Goal: Communication & Community: Answer question/provide support

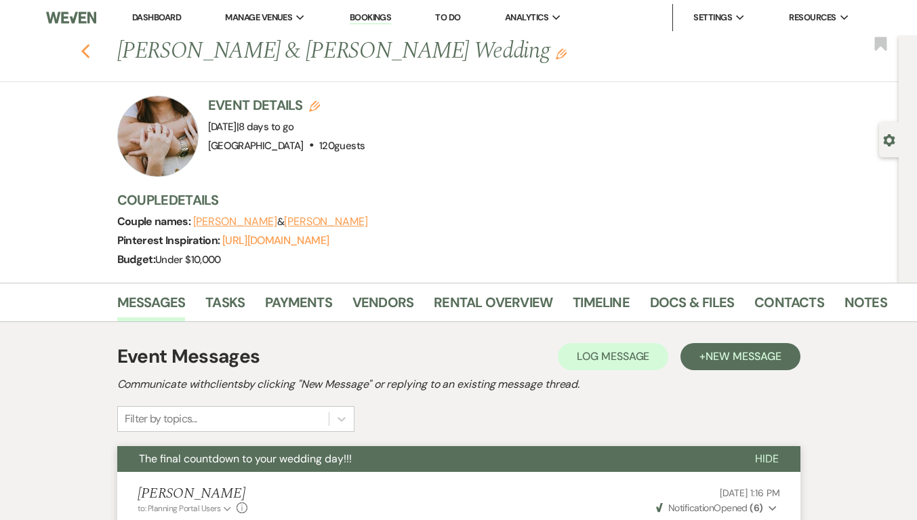
click at [89, 45] on icon "Previous" at bounding box center [86, 51] width 10 height 16
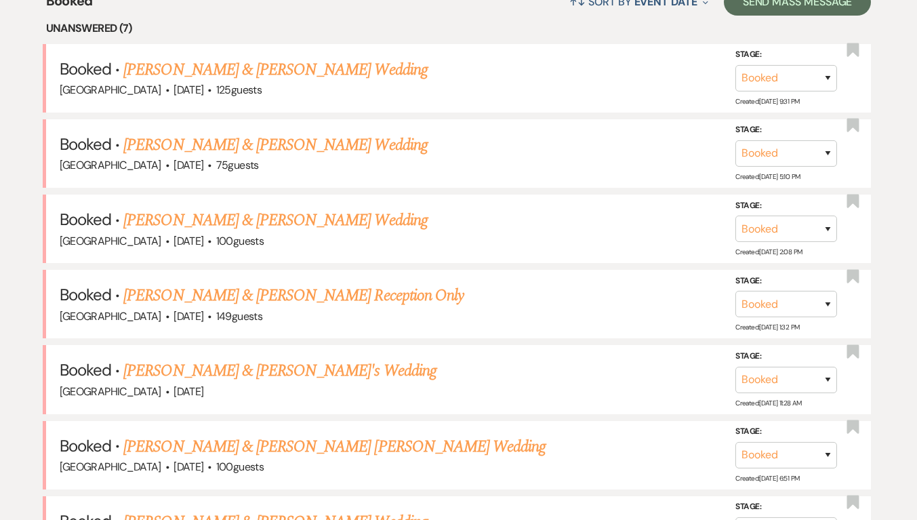
scroll to position [511, 0]
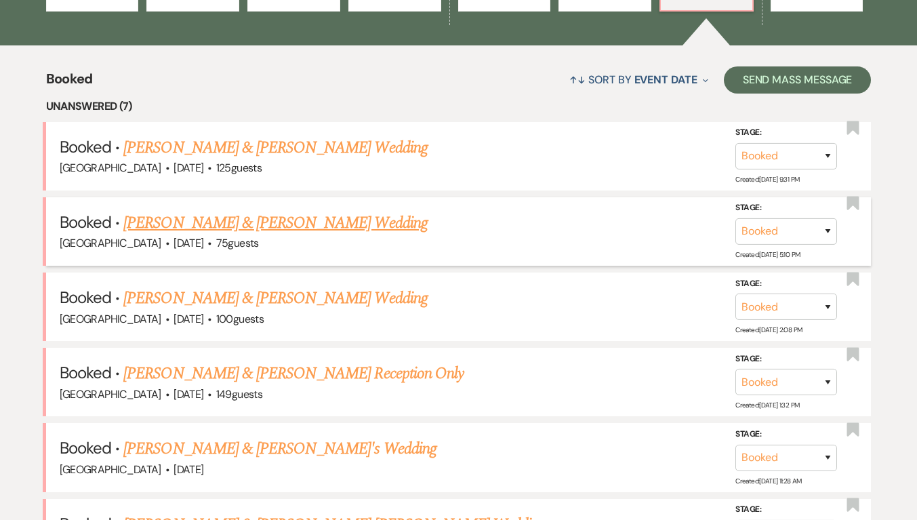
click at [256, 218] on link "[PERSON_NAME] & [PERSON_NAME] Wedding" at bounding box center [275, 223] width 304 height 24
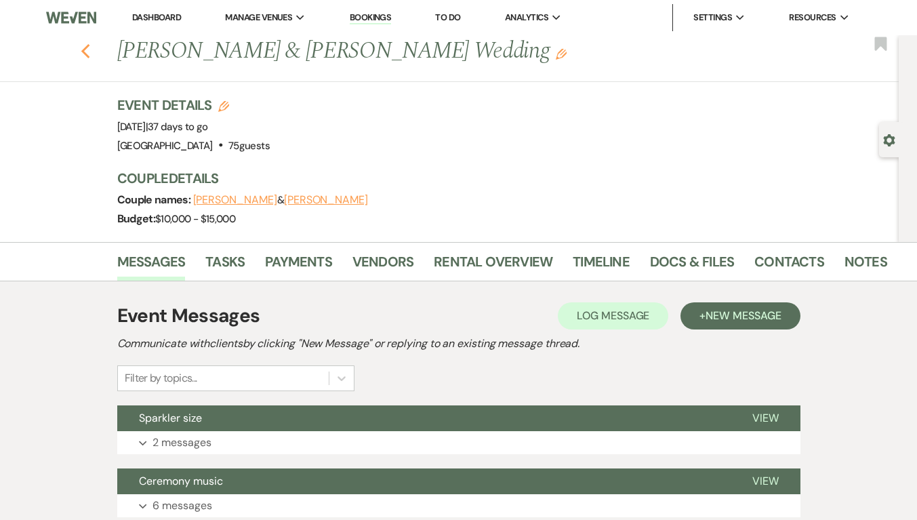
click at [91, 51] on icon "Previous" at bounding box center [86, 51] width 10 height 16
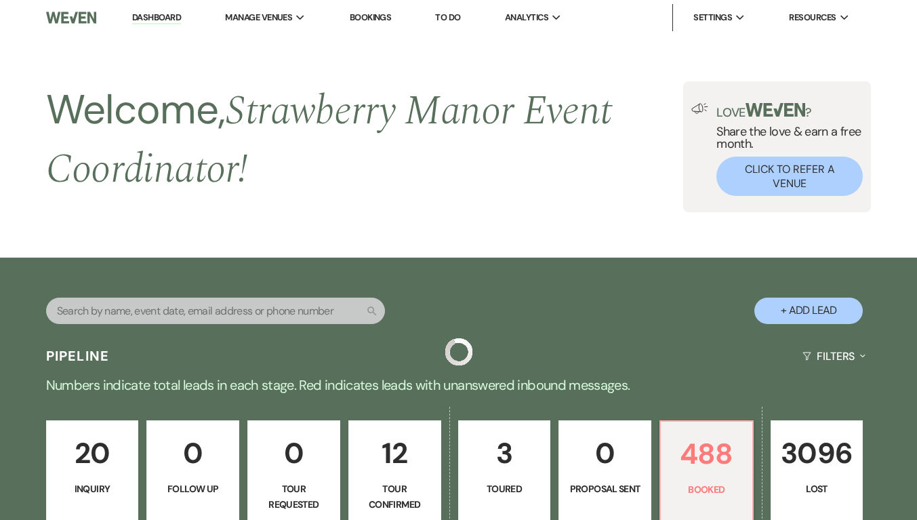
scroll to position [511, 0]
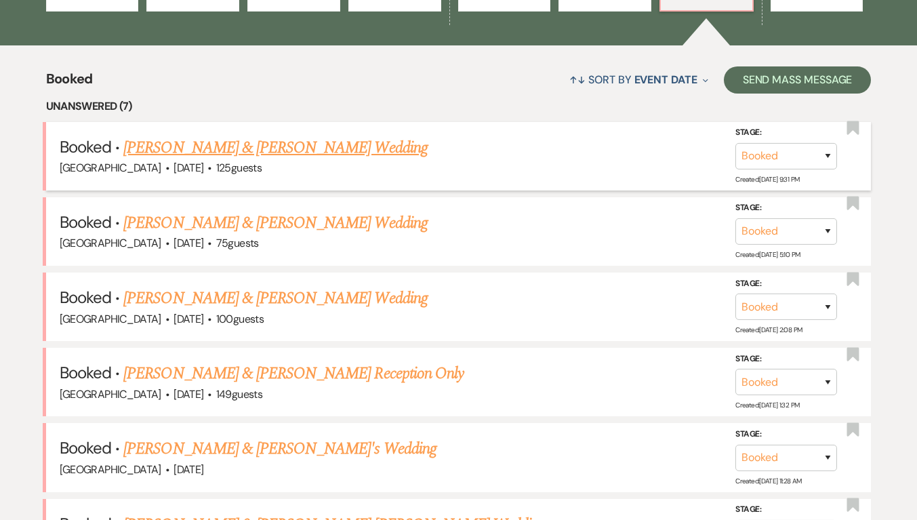
click at [306, 153] on link "[PERSON_NAME] & [PERSON_NAME] Wedding" at bounding box center [275, 148] width 304 height 24
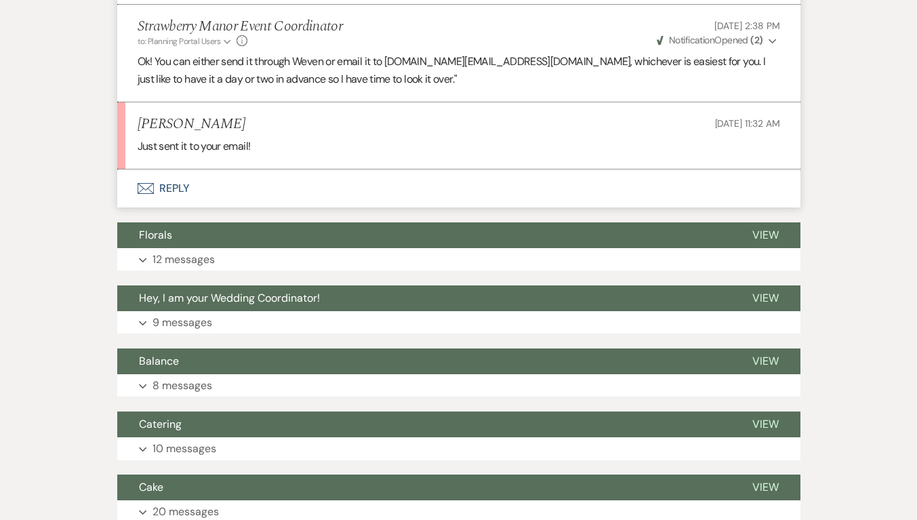
scroll to position [2078, 0]
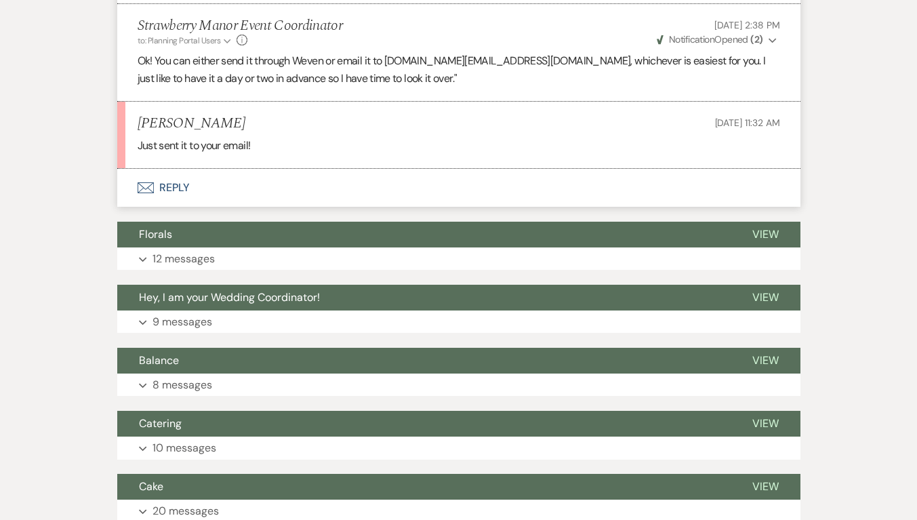
click at [178, 200] on button "Envelope Reply" at bounding box center [459, 188] width 684 height 38
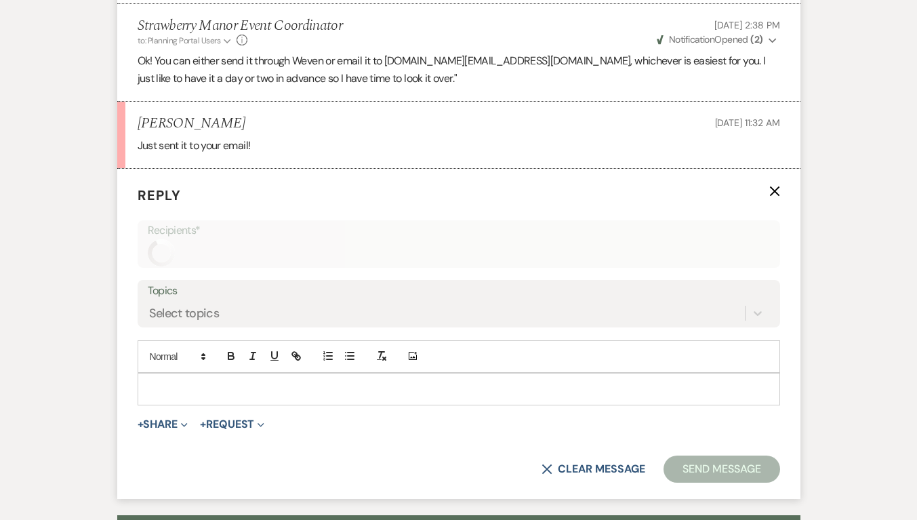
scroll to position [2145, 0]
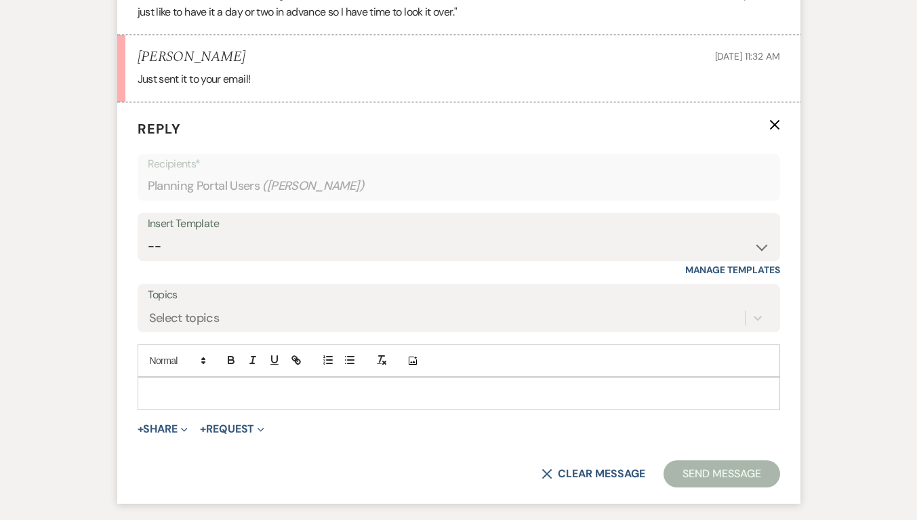
click at [184, 401] on p at bounding box center [458, 393] width 621 height 15
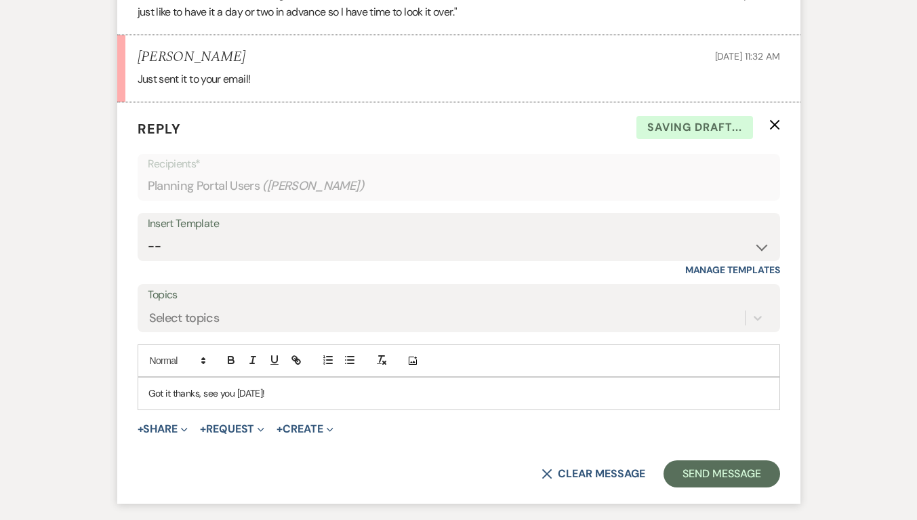
scroll to position [2235, 0]
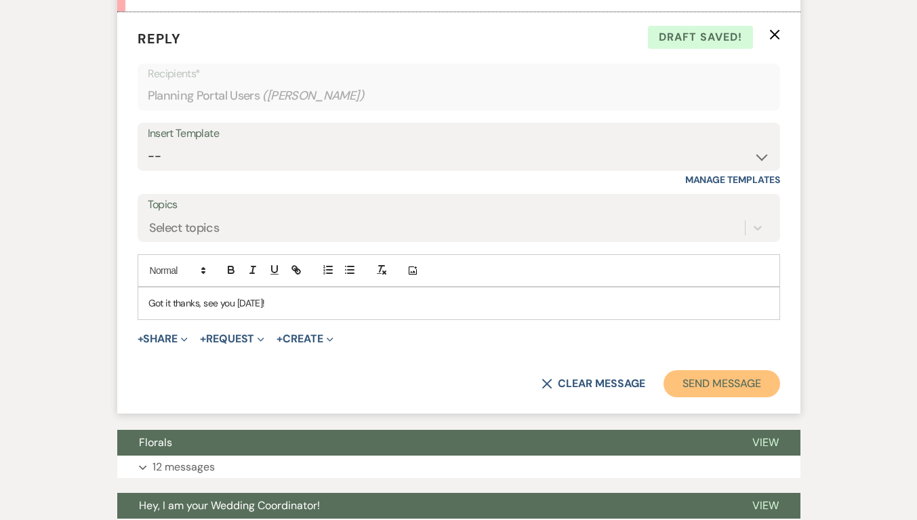
click at [733, 397] on button "Send Message" at bounding box center [722, 383] width 116 height 27
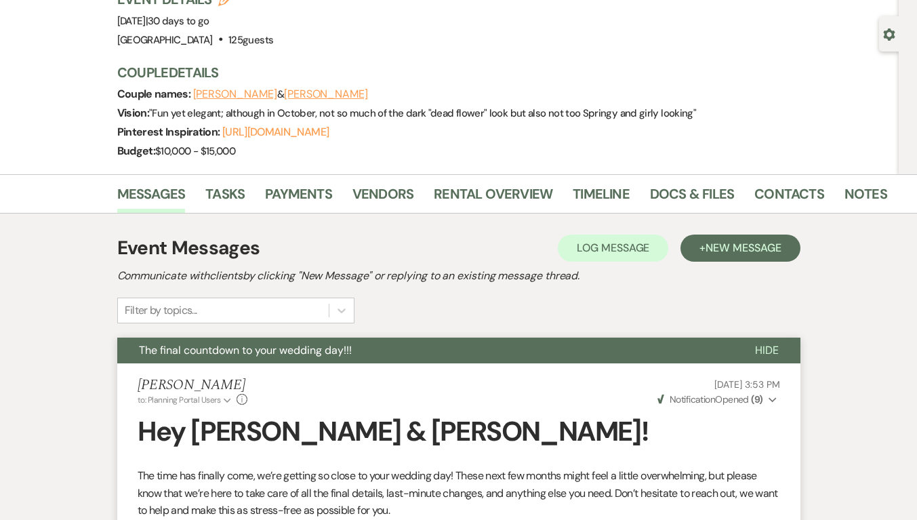
scroll to position [0, 0]
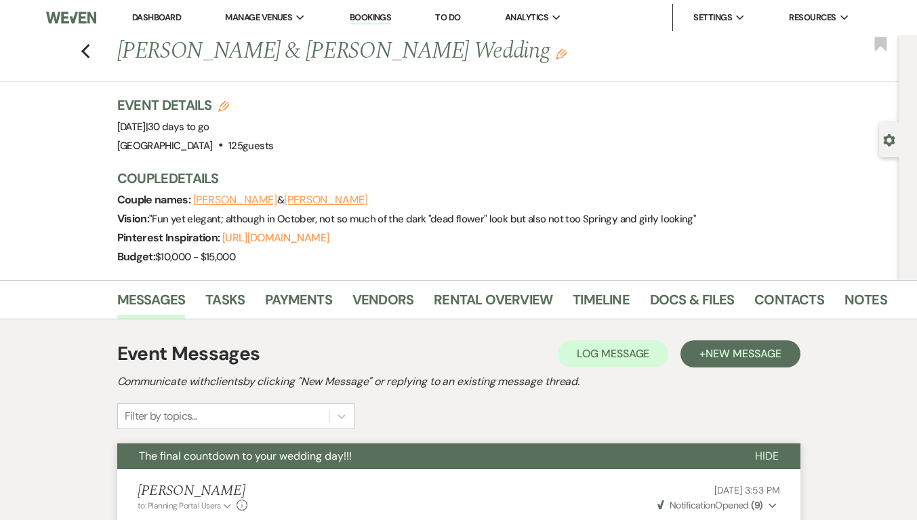
click at [772, 454] on span "Hide" at bounding box center [767, 456] width 24 height 14
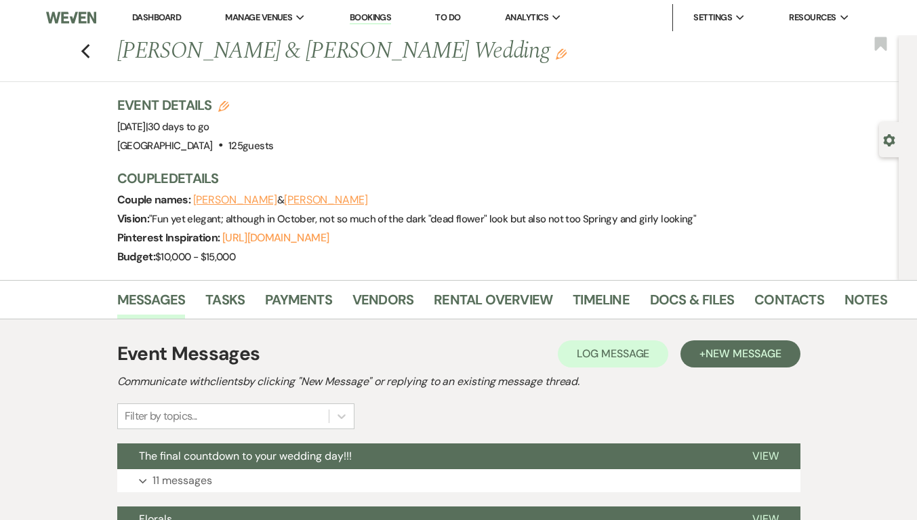
click at [96, 51] on div "Previous [PERSON_NAME] & [PERSON_NAME] Wedding Edit Bookmark" at bounding box center [446, 58] width 906 height 47
click at [91, 52] on icon "Previous" at bounding box center [86, 51] width 10 height 16
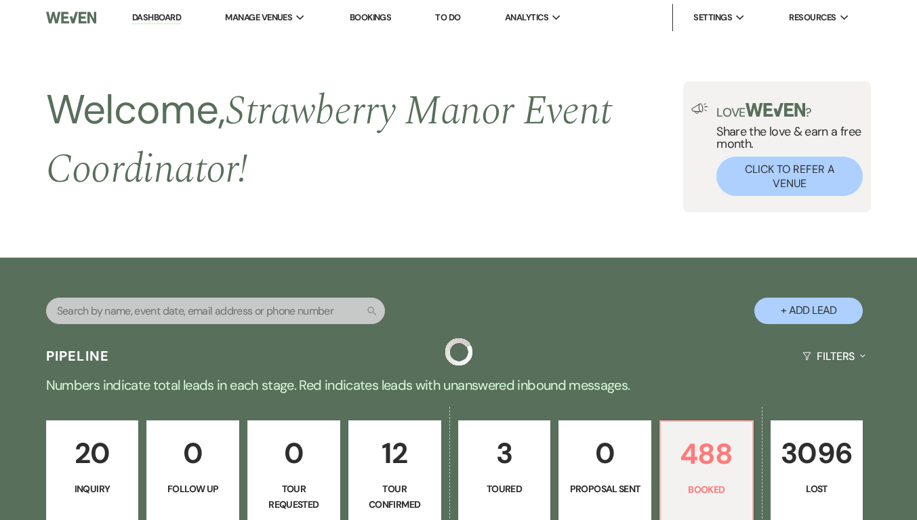
scroll to position [511, 0]
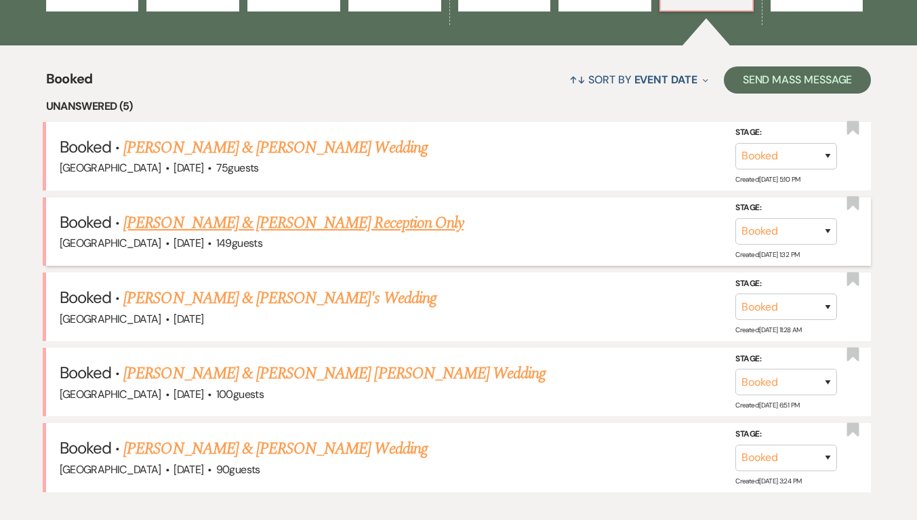
click at [340, 226] on link "[PERSON_NAME] & [PERSON_NAME] Reception Only" at bounding box center [293, 223] width 340 height 24
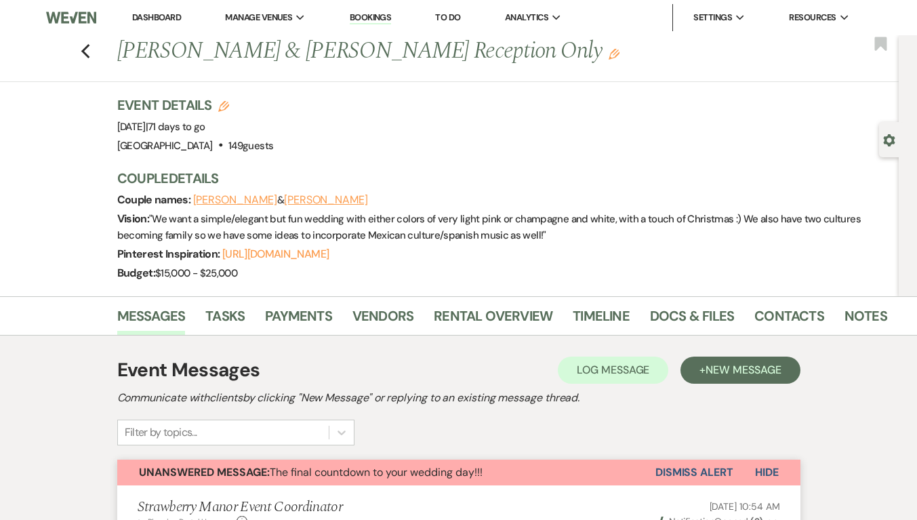
scroll to position [1, 0]
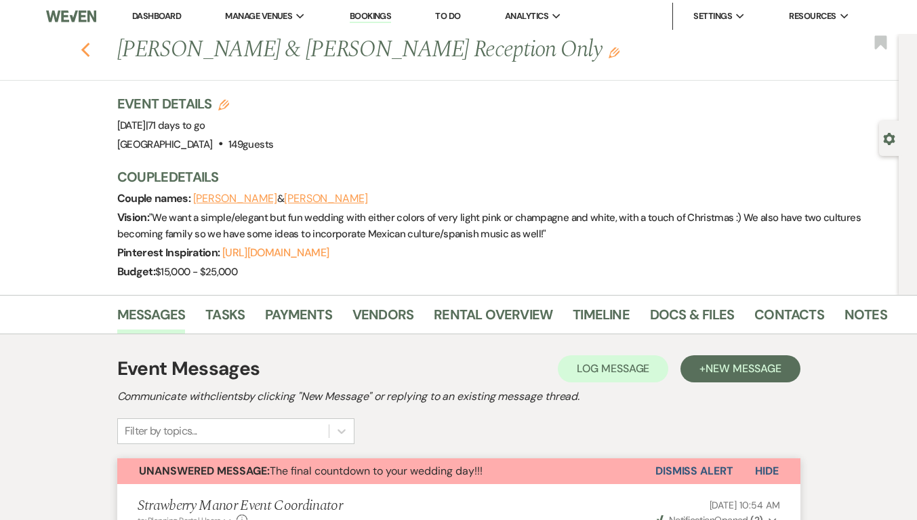
click at [89, 54] on icon "Previous" at bounding box center [86, 50] width 10 height 16
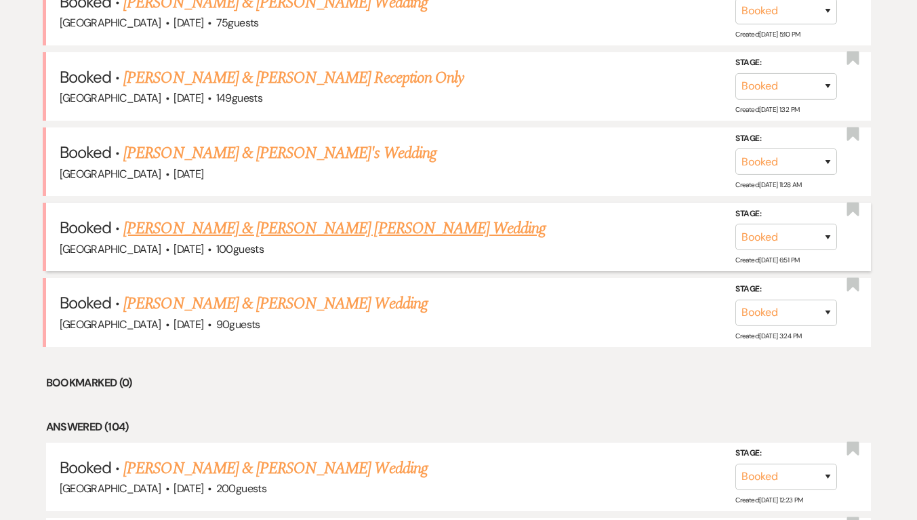
scroll to position [655, 0]
click at [275, 227] on link "[PERSON_NAME] & [PERSON_NAME] [PERSON_NAME] Wedding" at bounding box center [334, 229] width 422 height 24
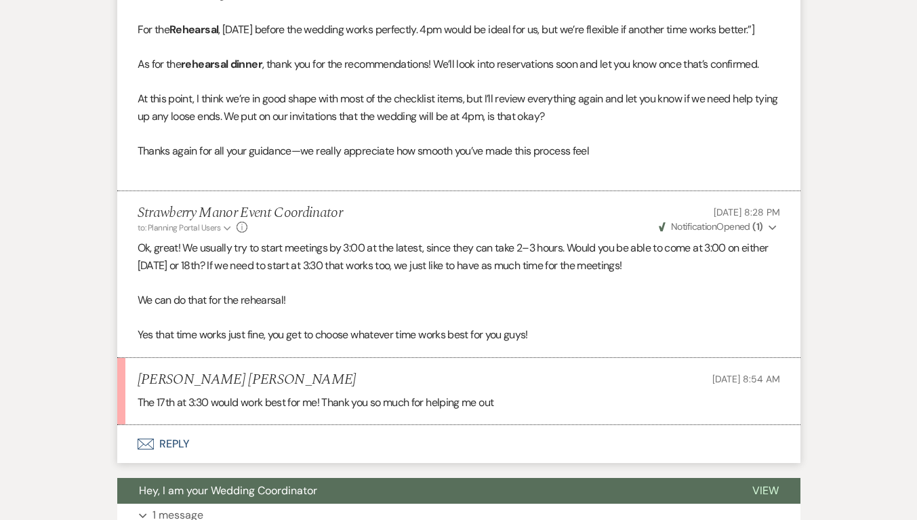
scroll to position [1532, 0]
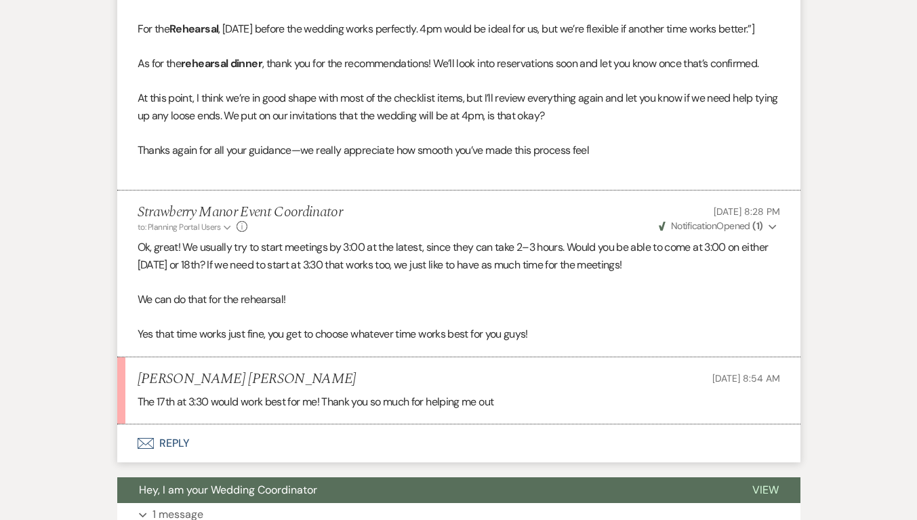
click at [182, 424] on button "Envelope Reply" at bounding box center [459, 443] width 684 height 38
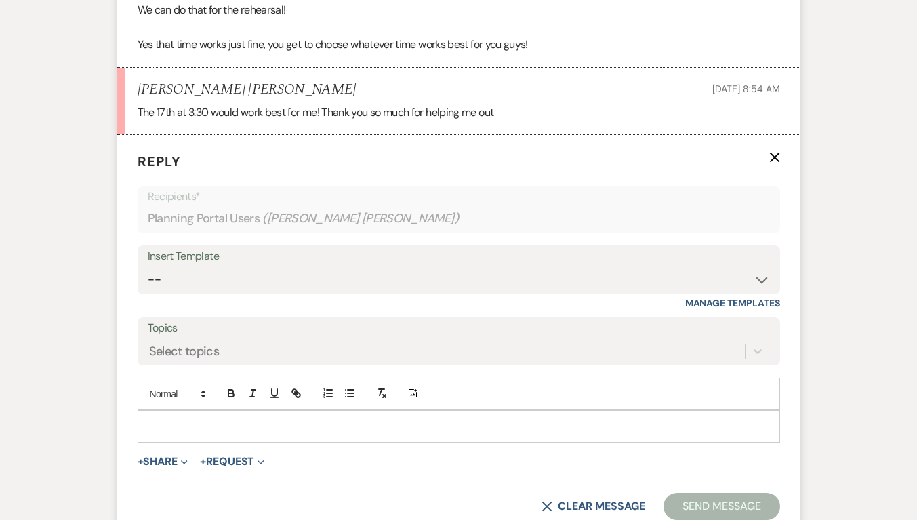
scroll to position [1865, 0]
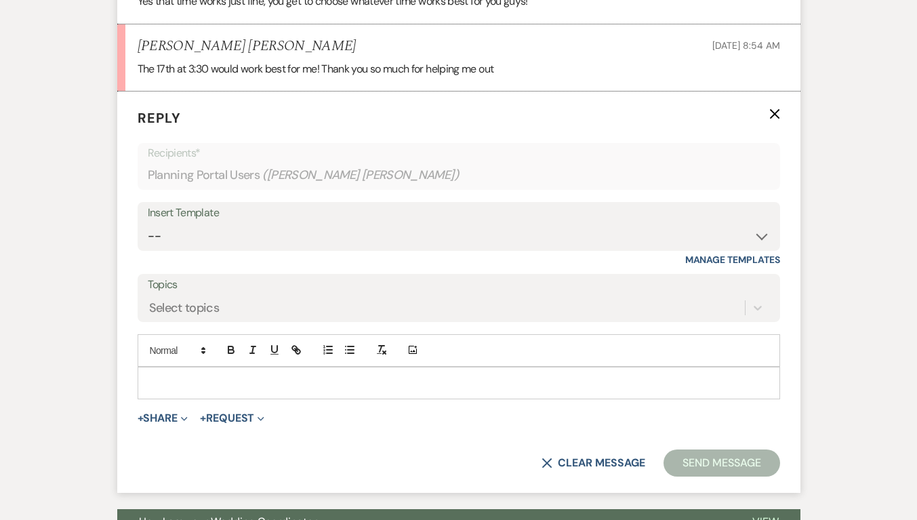
click at [157, 368] on div at bounding box center [458, 383] width 641 height 31
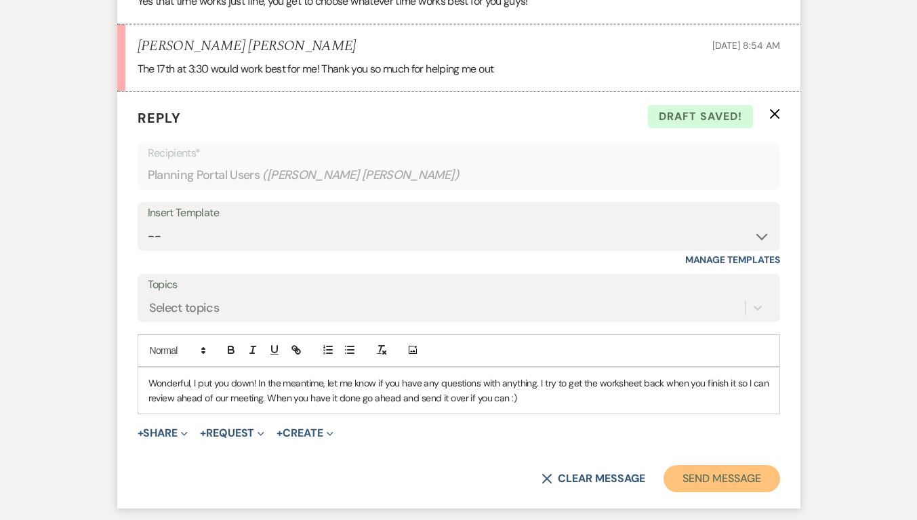
click at [715, 465] on button "Send Message" at bounding box center [722, 478] width 116 height 27
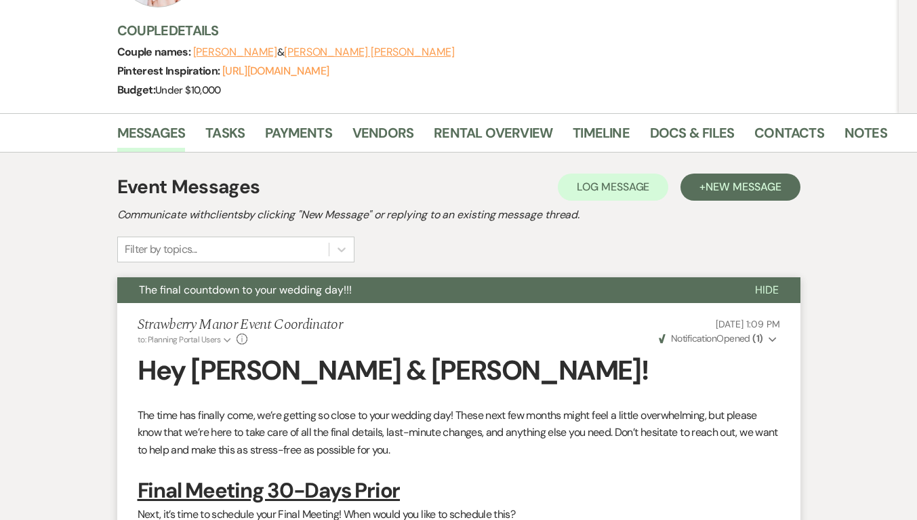
scroll to position [0, 0]
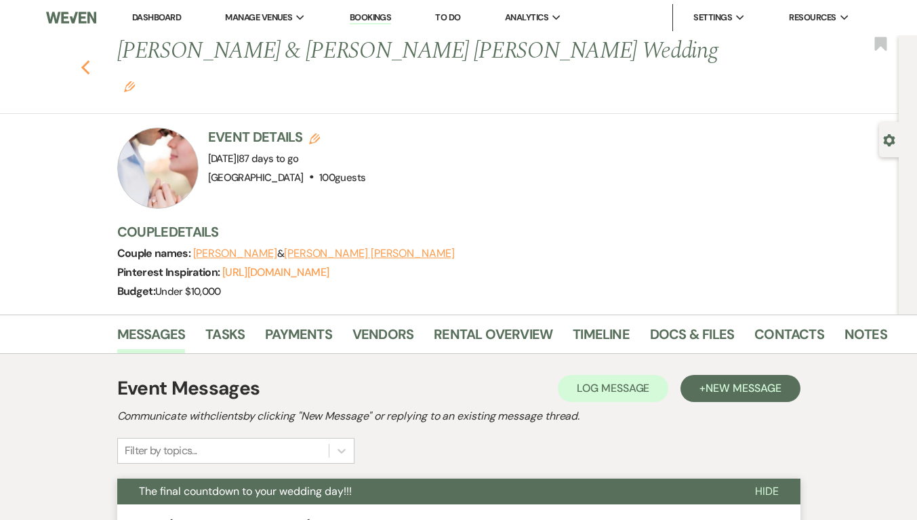
click at [91, 60] on icon "Previous" at bounding box center [86, 68] width 10 height 16
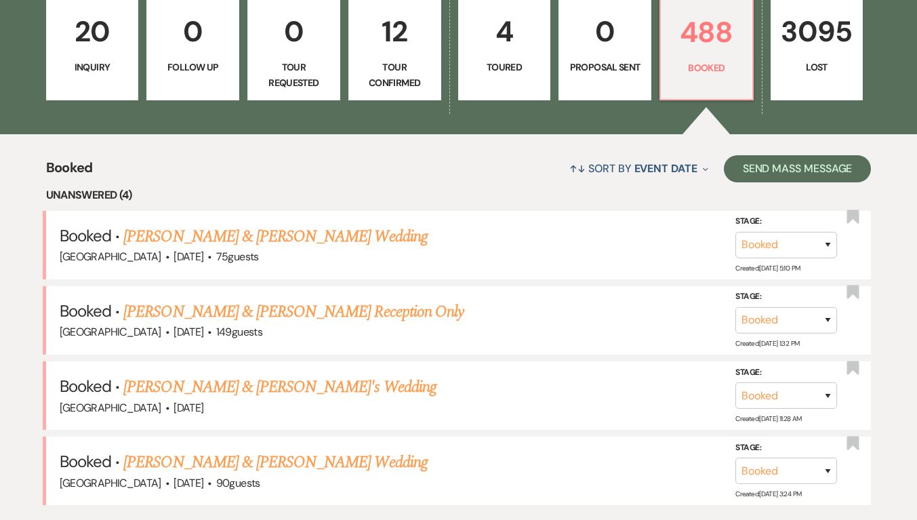
scroll to position [422, 0]
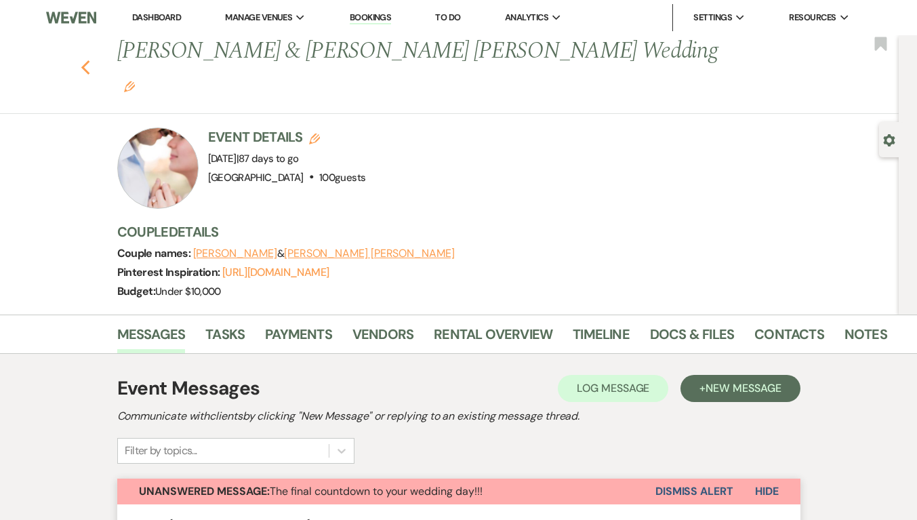
click at [91, 60] on icon "Previous" at bounding box center [86, 68] width 10 height 16
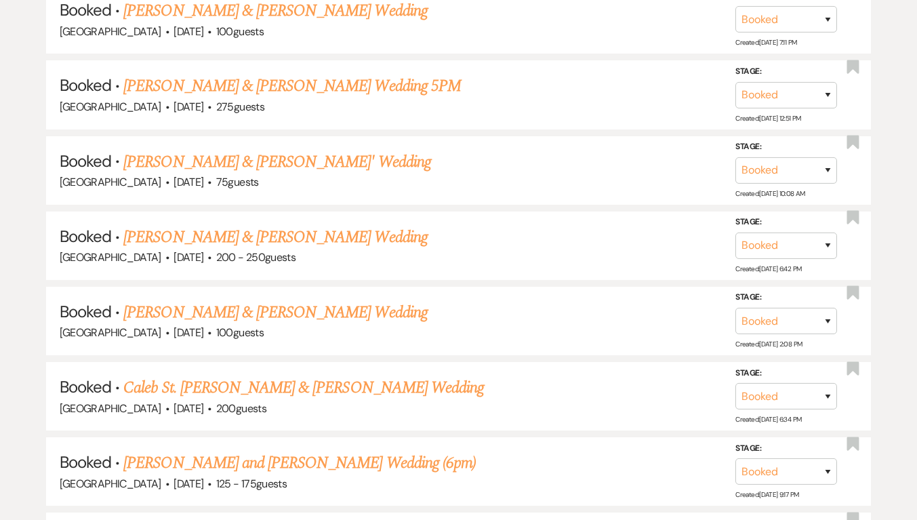
scroll to position [2099, 0]
click at [246, 151] on link "[PERSON_NAME] & [PERSON_NAME]' Wedding" at bounding box center [277, 163] width 308 height 24
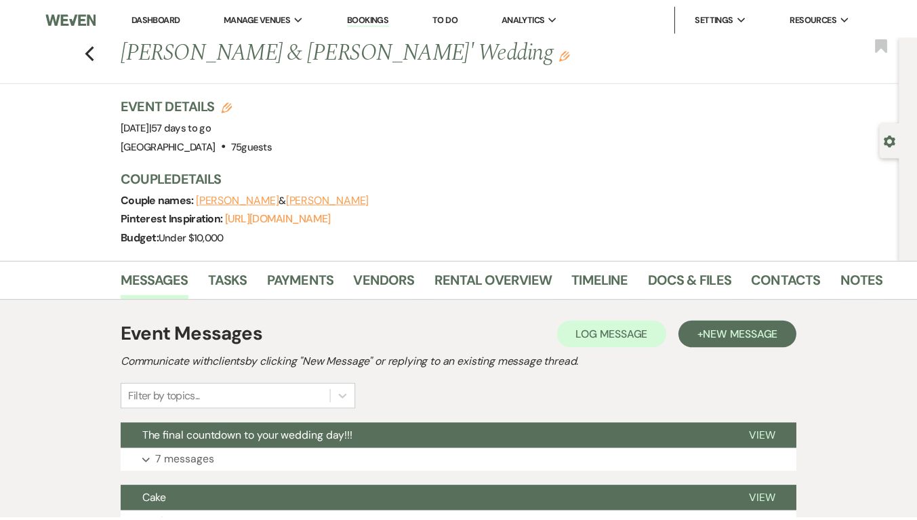
scroll to position [151, 0]
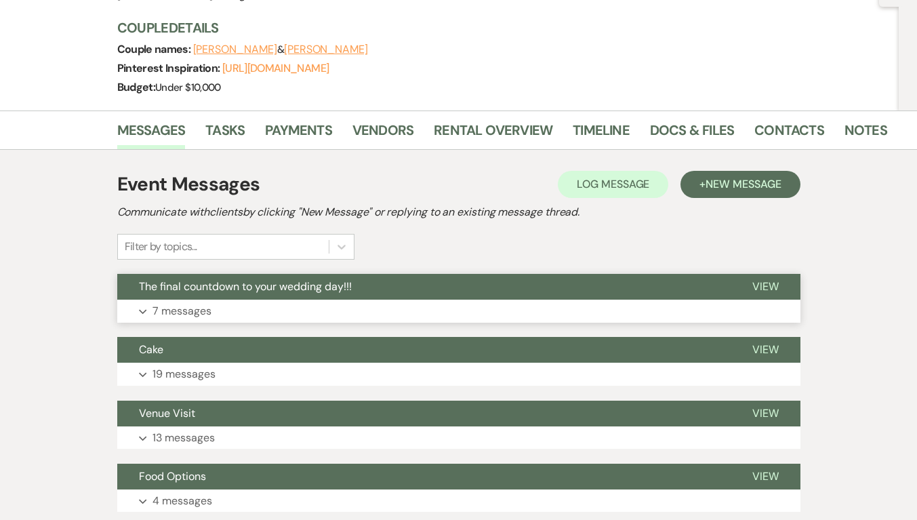
click at [242, 313] on button "Expand 7 messages" at bounding box center [459, 311] width 684 height 23
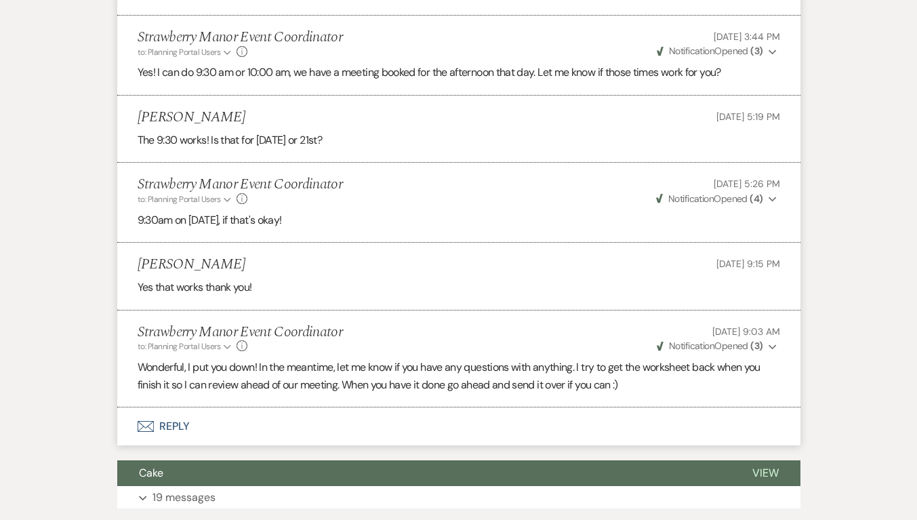
scroll to position [1404, 0]
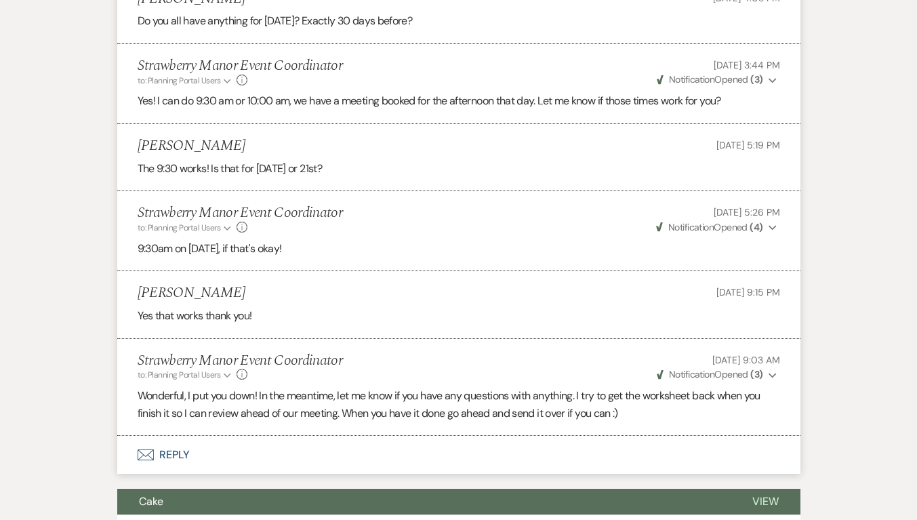
click at [146, 397] on p "Wonderful, I put you down! In the meantime, let me know if you have any questio…" at bounding box center [459, 404] width 643 height 35
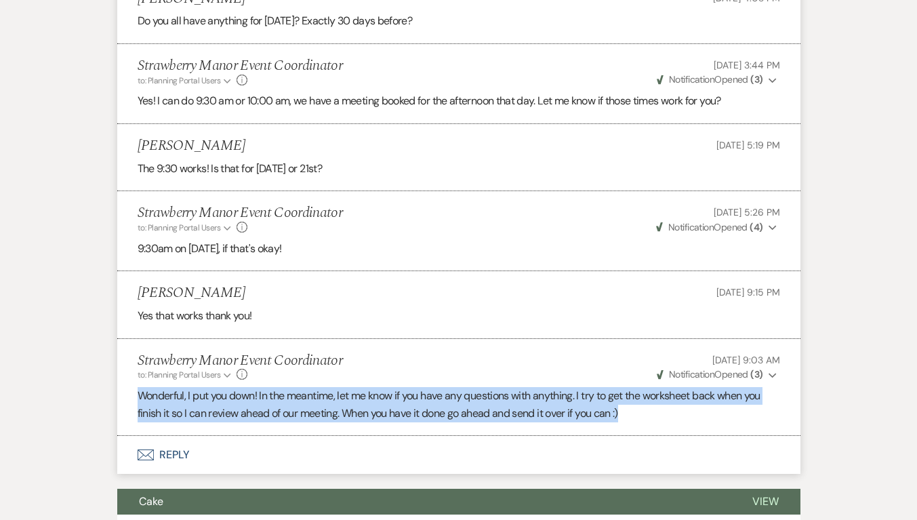
drag, startPoint x: 137, startPoint y: 393, endPoint x: 640, endPoint y: 420, distance: 503.8
click at [640, 420] on li "Strawberry Manor Event Coordinator to: Planning Portal Users Expand Info Aug 26…" at bounding box center [459, 388] width 684 height 98
copy p "Wonderful, I put you down! In the meantime, let me know if you have any questio…"
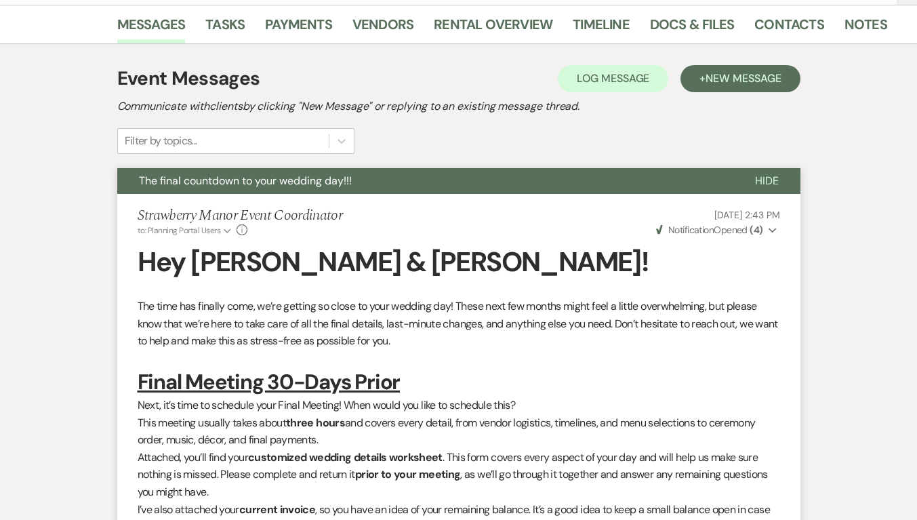
scroll to position [0, 0]
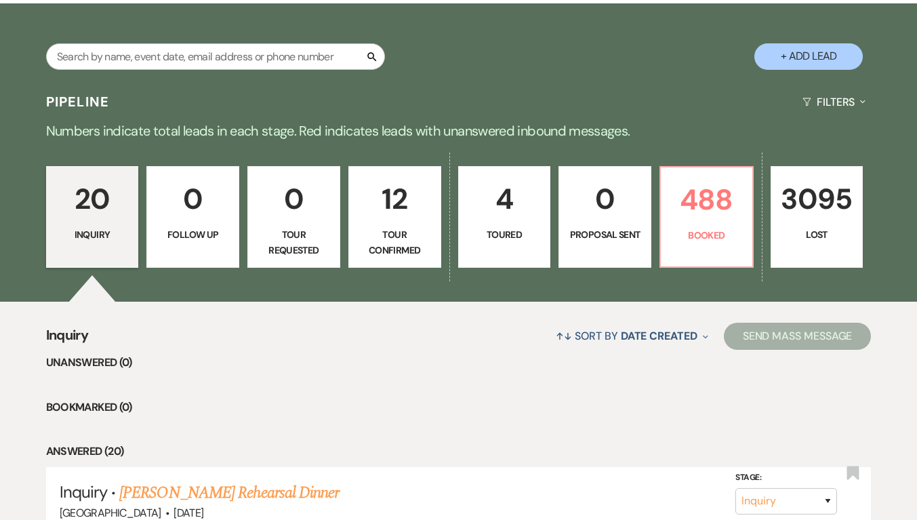
scroll to position [260, 0]
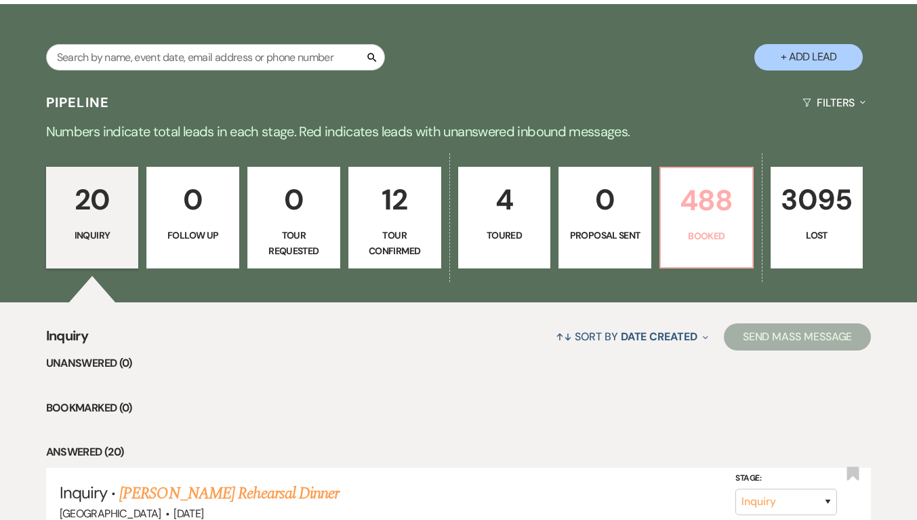
click at [725, 201] on p "488" at bounding box center [706, 200] width 75 height 45
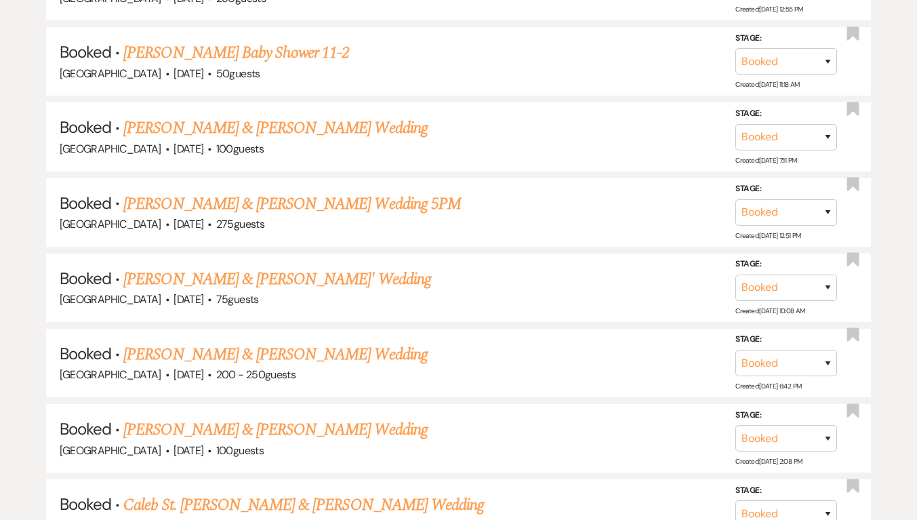
scroll to position [2110, 0]
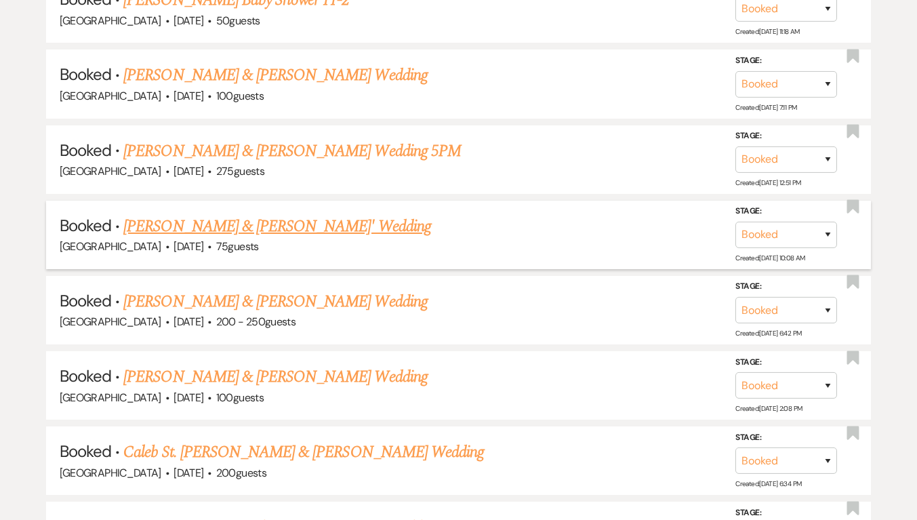
click at [240, 214] on link "[PERSON_NAME] & [PERSON_NAME]' Wedding" at bounding box center [277, 226] width 308 height 24
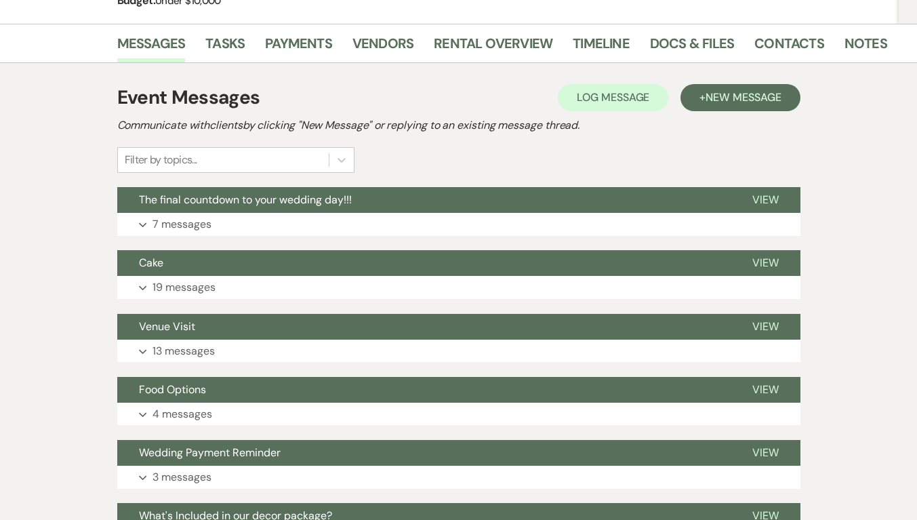
scroll to position [238, 0]
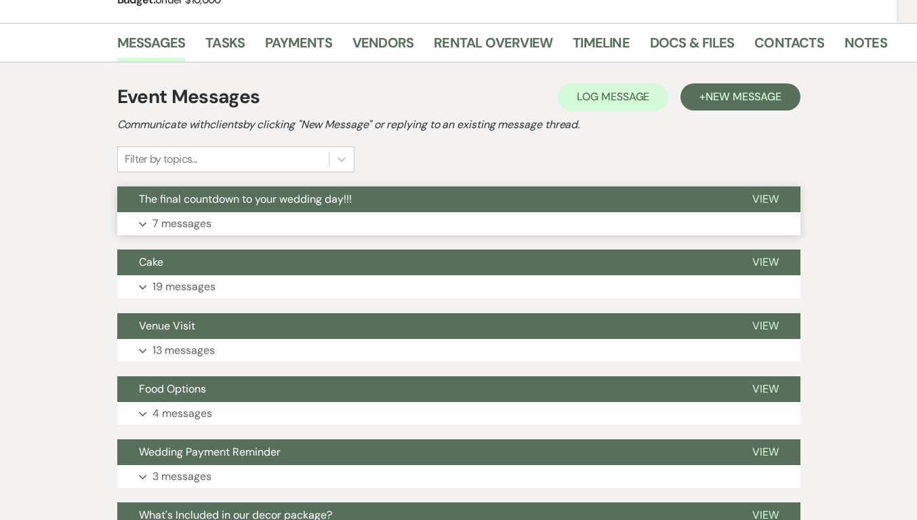
click at [244, 217] on button "Expand 7 messages" at bounding box center [459, 223] width 684 height 23
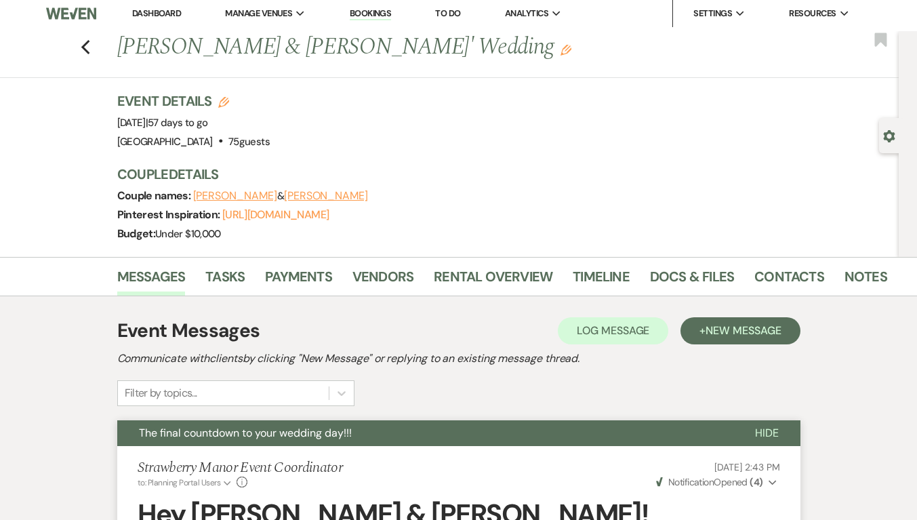
scroll to position [0, 0]
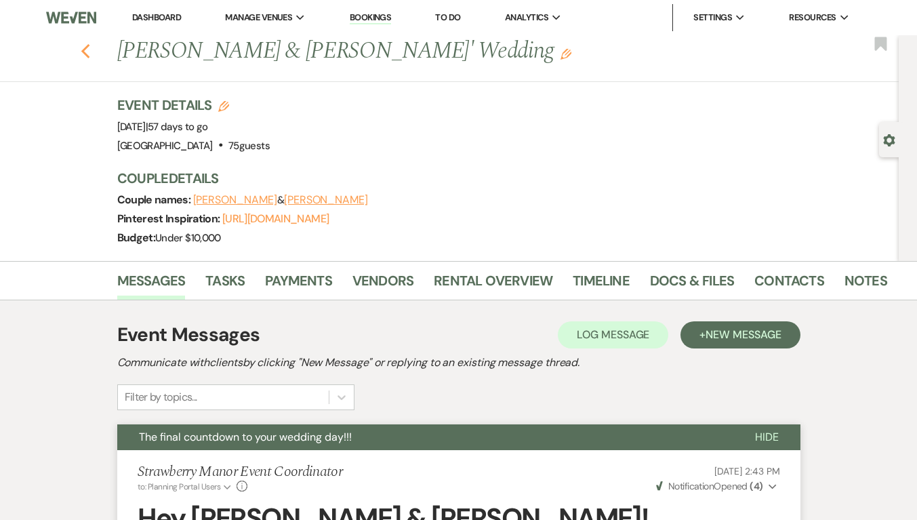
click at [91, 50] on icon "Previous" at bounding box center [86, 51] width 10 height 16
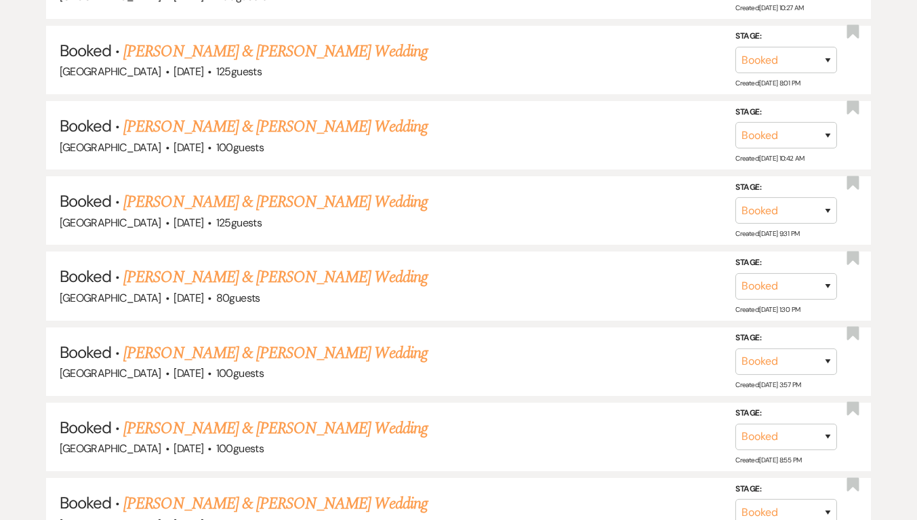
scroll to position [1523, 0]
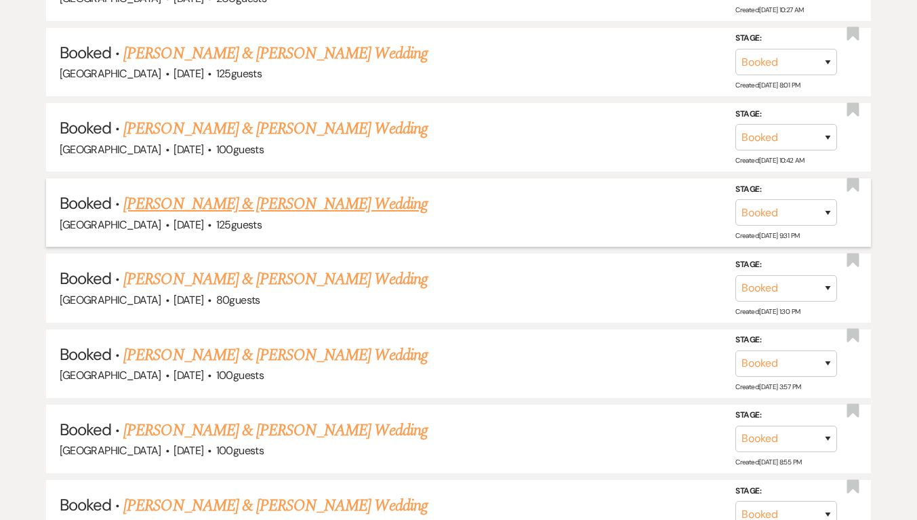
click at [328, 201] on link "[PERSON_NAME] & [PERSON_NAME] Wedding" at bounding box center [275, 204] width 304 height 24
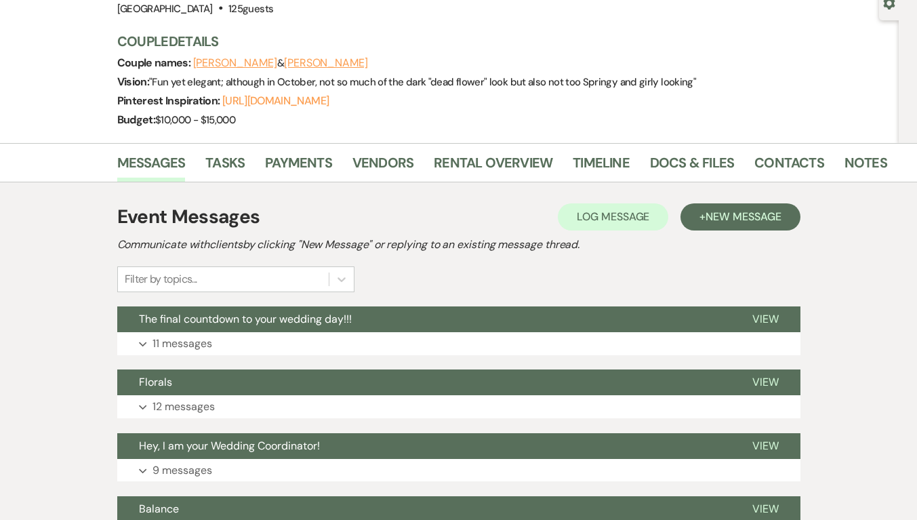
scroll to position [138, 0]
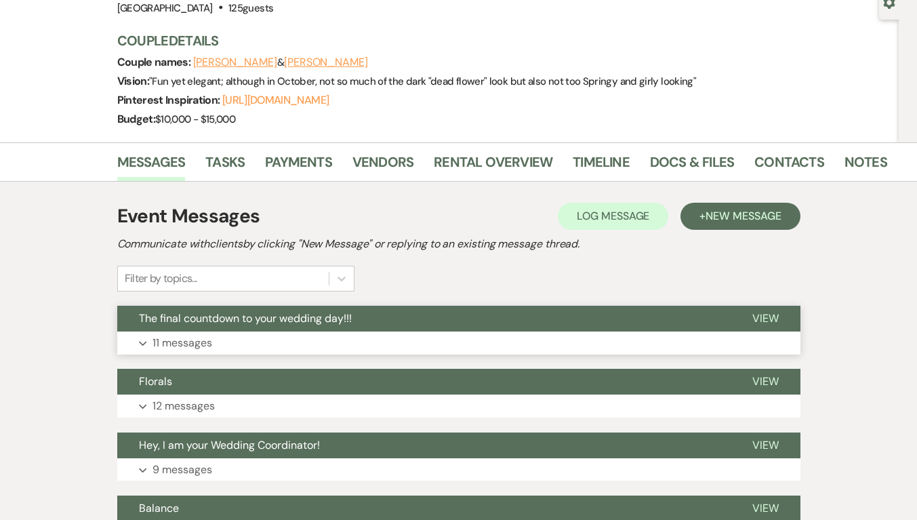
click at [322, 324] on span "The final countdown to your wedding day!!!" at bounding box center [245, 318] width 213 height 14
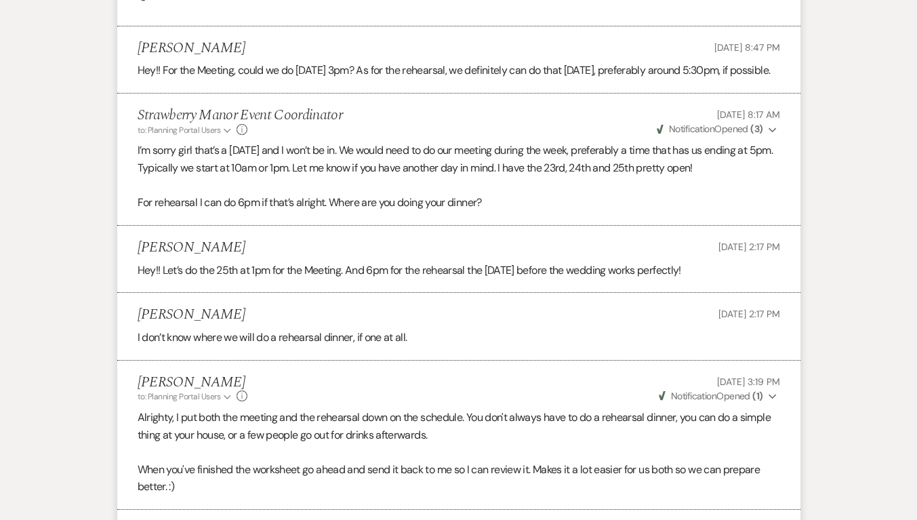
scroll to position [1372, 0]
